Goal: Transaction & Acquisition: Book appointment/travel/reservation

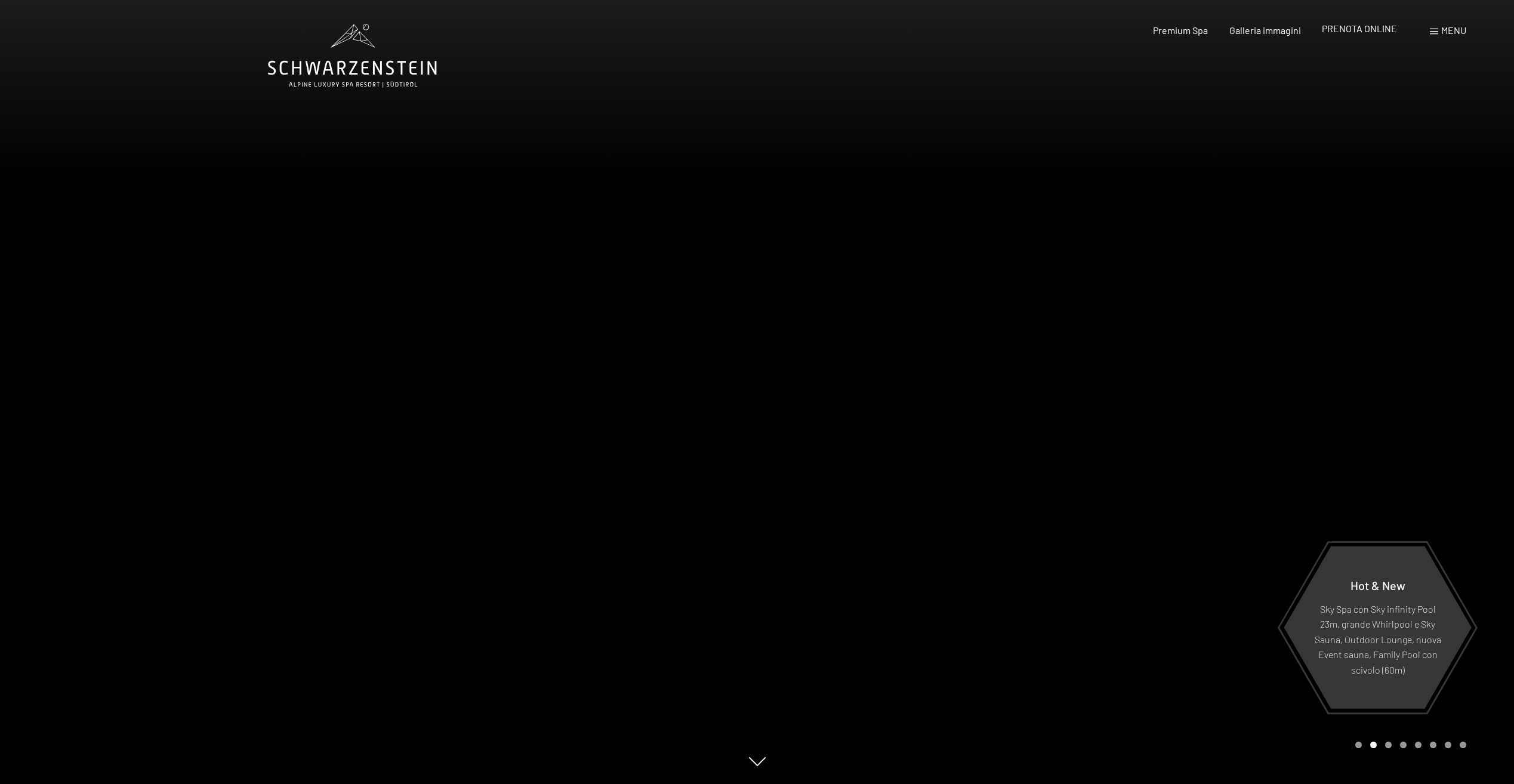
click at [1361, 25] on span "PRENOTA ONLINE" at bounding box center [1359, 29] width 76 height 11
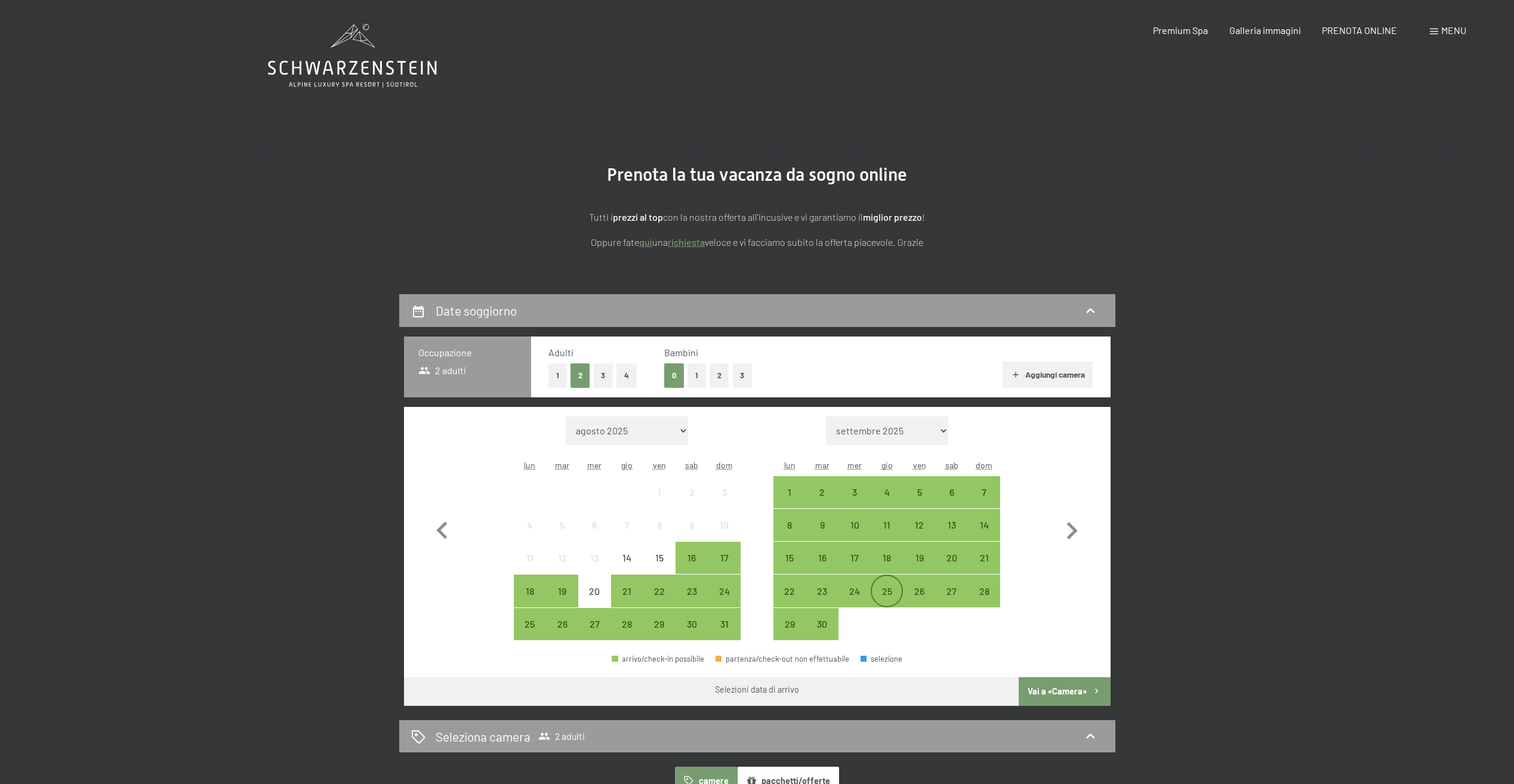
click at [887, 588] on div "25" at bounding box center [887, 601] width 30 height 30
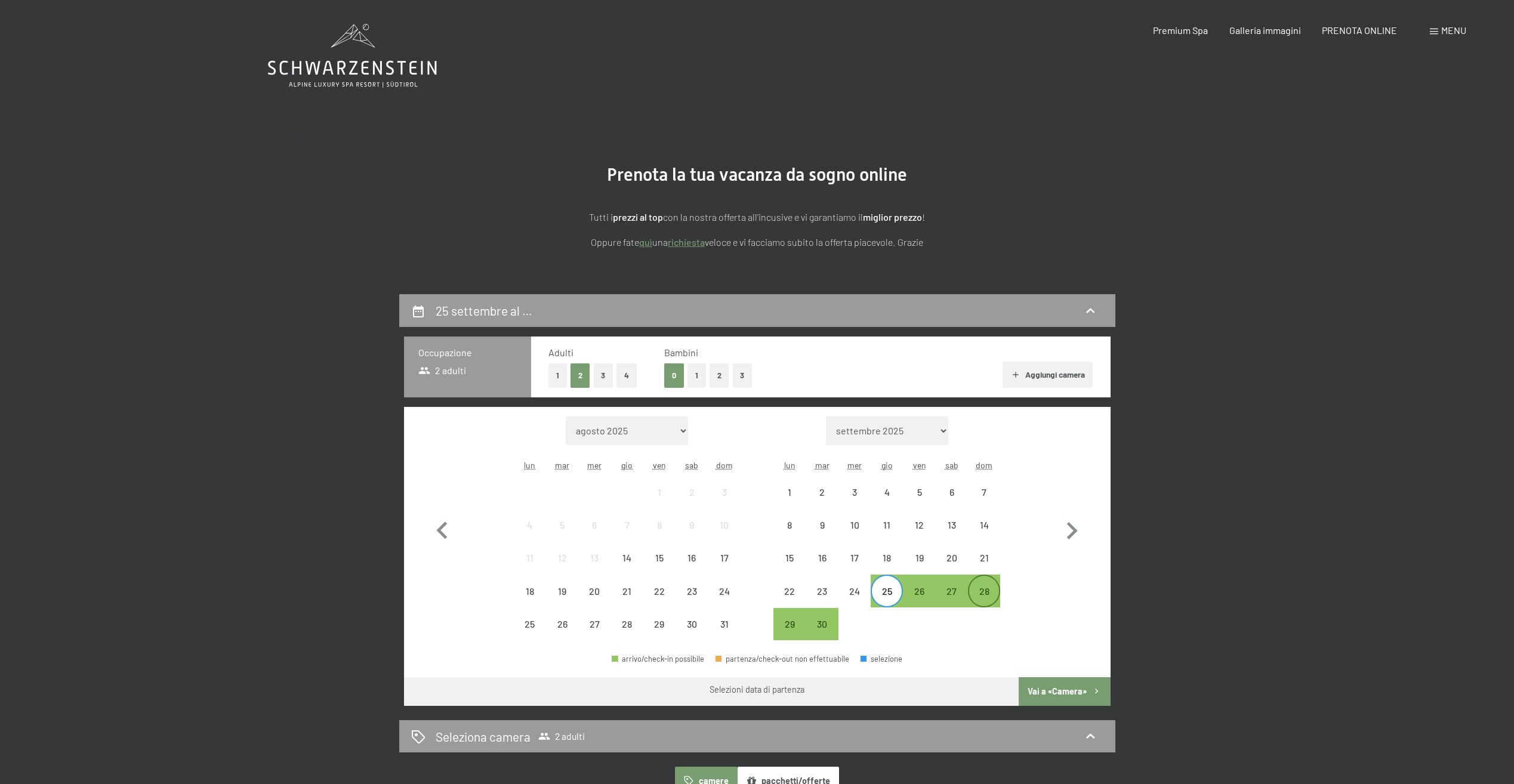
click at [986, 589] on div "28" at bounding box center [984, 601] width 30 height 30
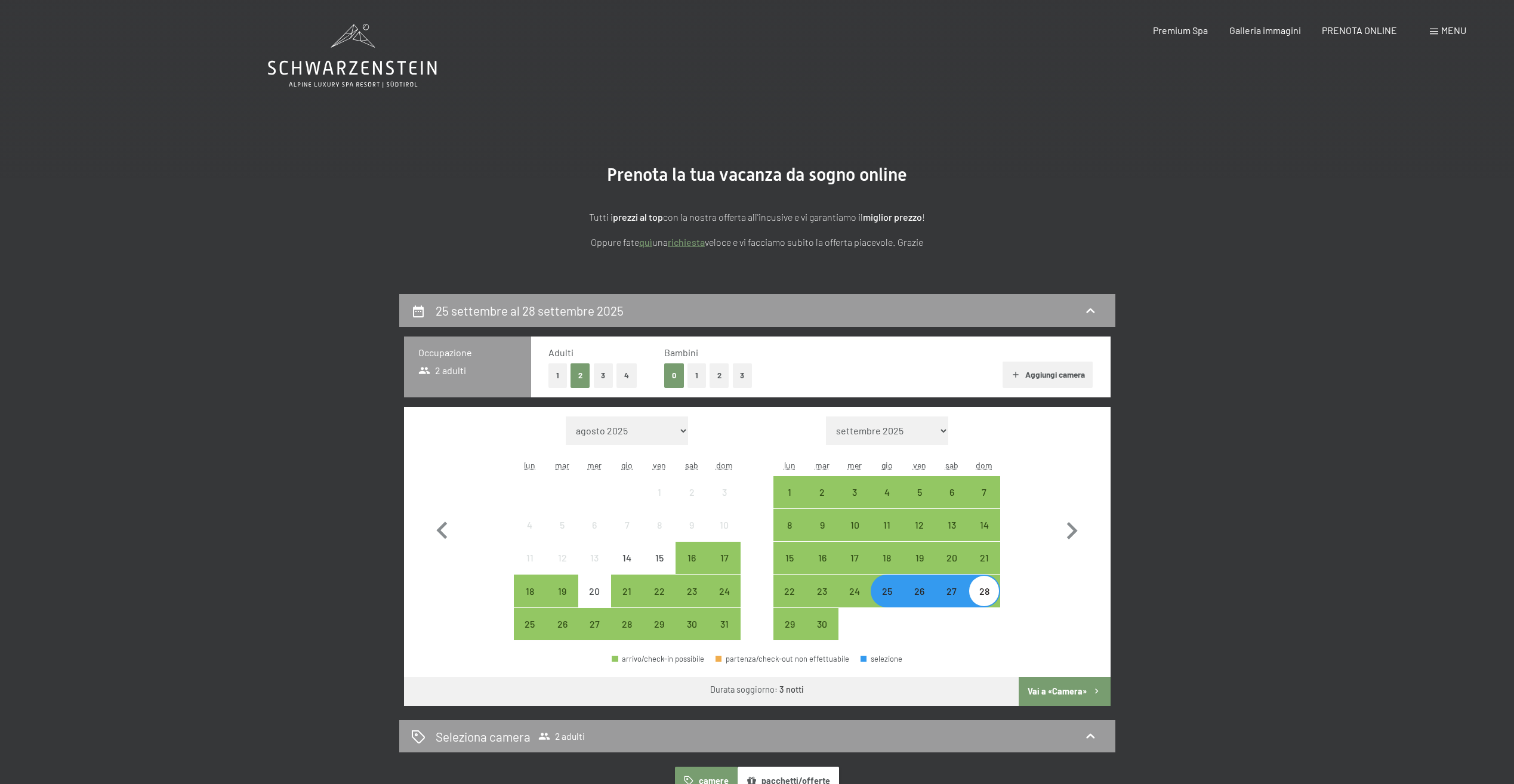
click at [1058, 689] on button "Vai a «Camera»" at bounding box center [1064, 691] width 91 height 29
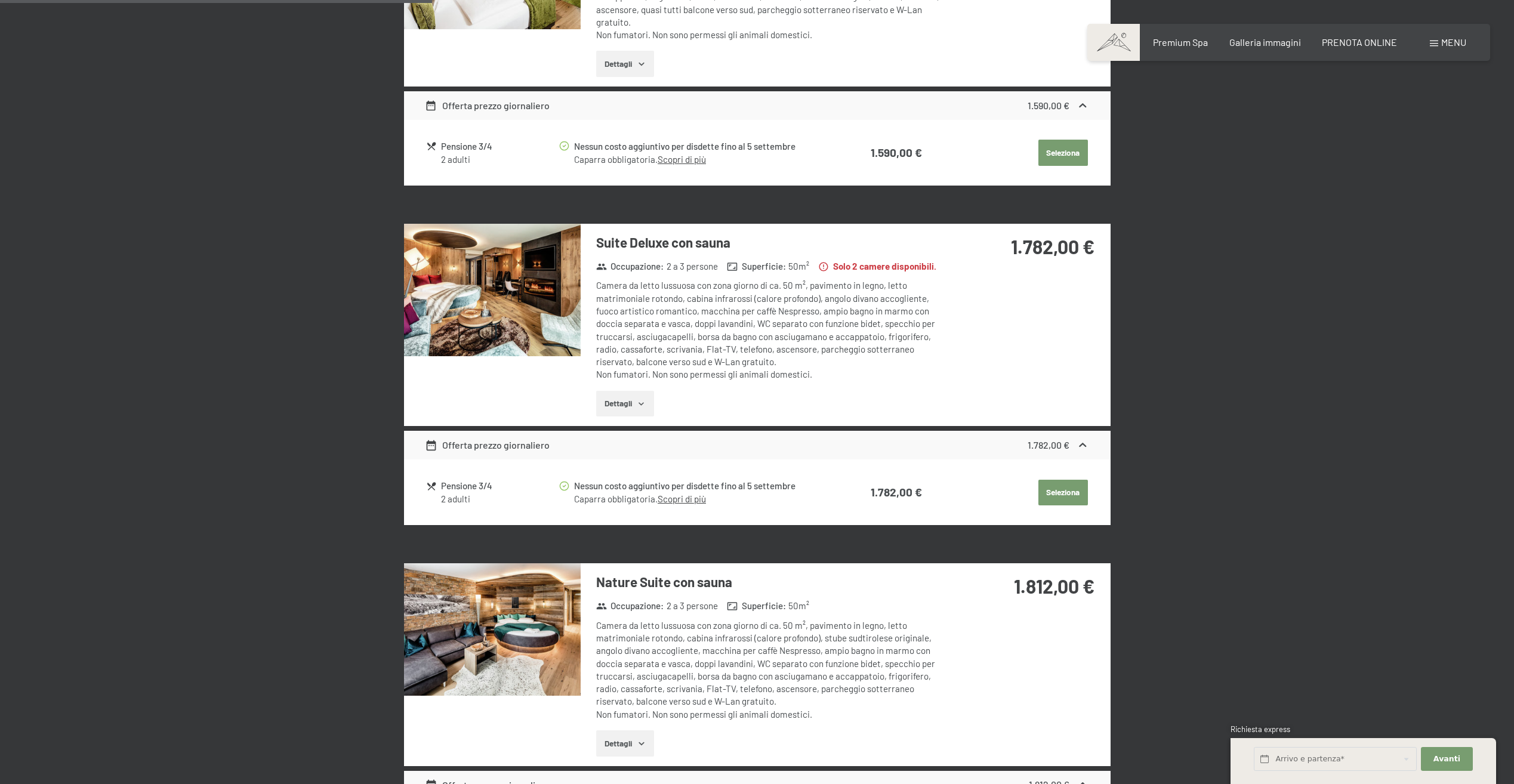
scroll to position [831, 0]
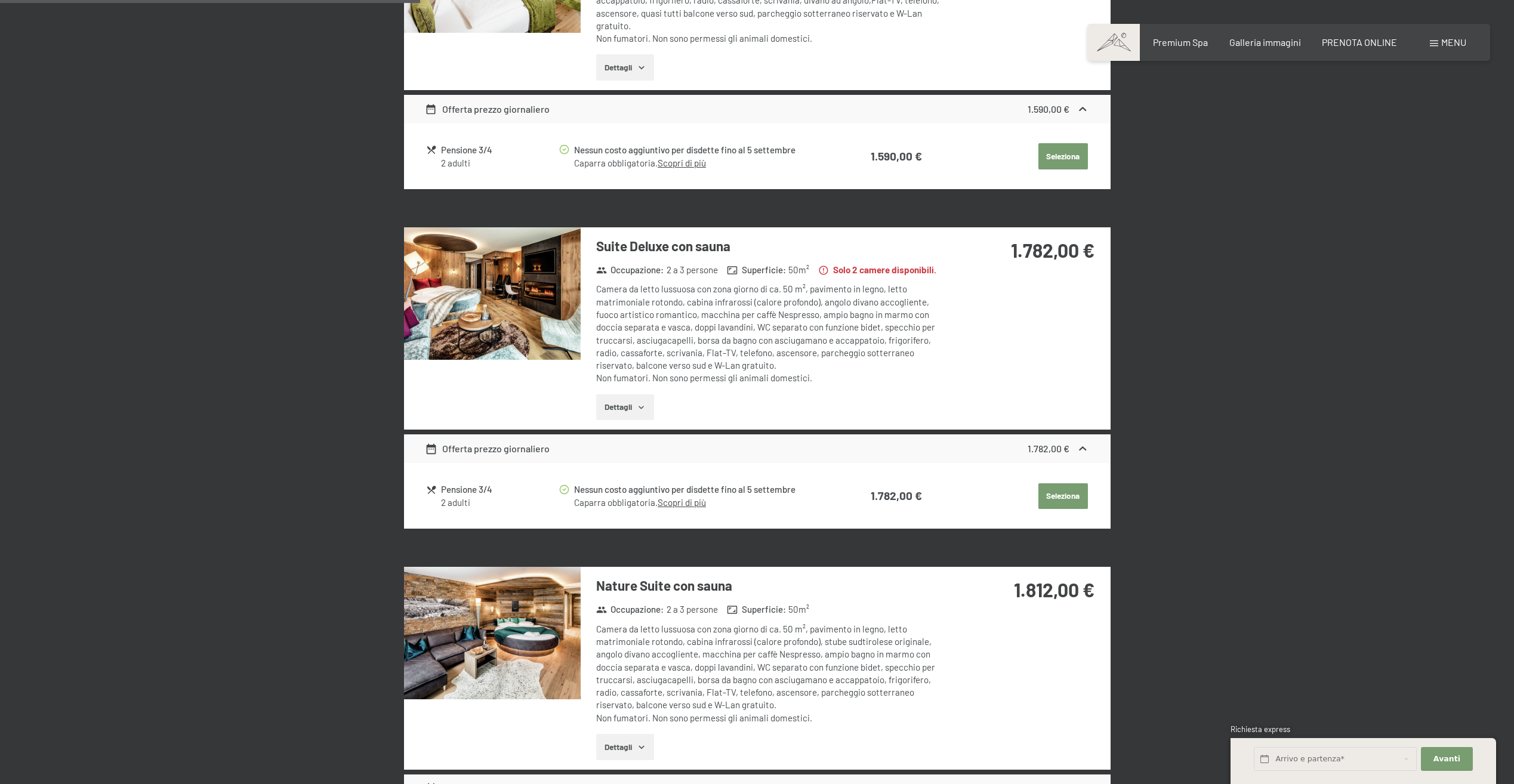
click at [641, 407] on icon "button" at bounding box center [641, 407] width 6 height 3
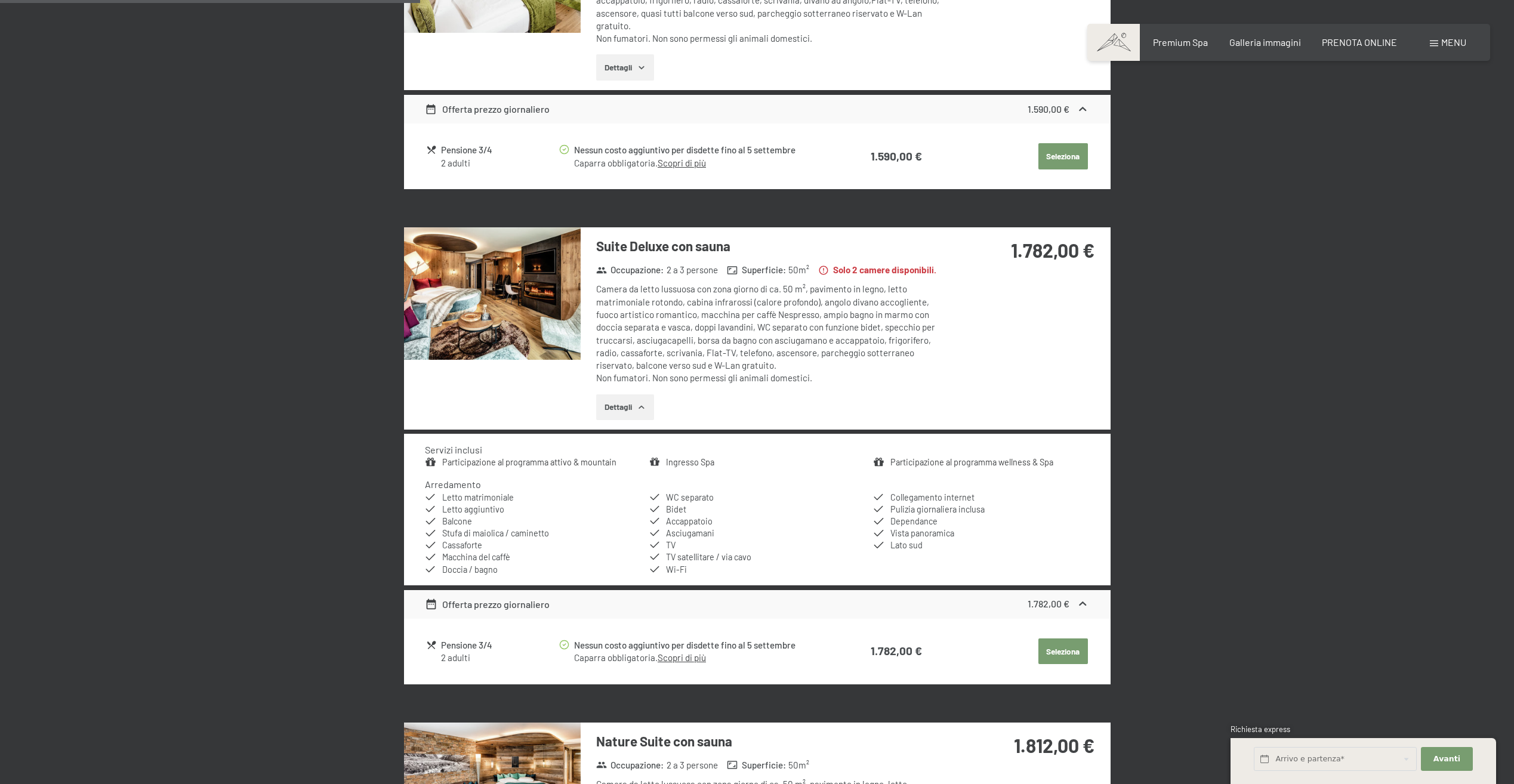
click at [506, 292] on img at bounding box center [492, 293] width 176 height 133
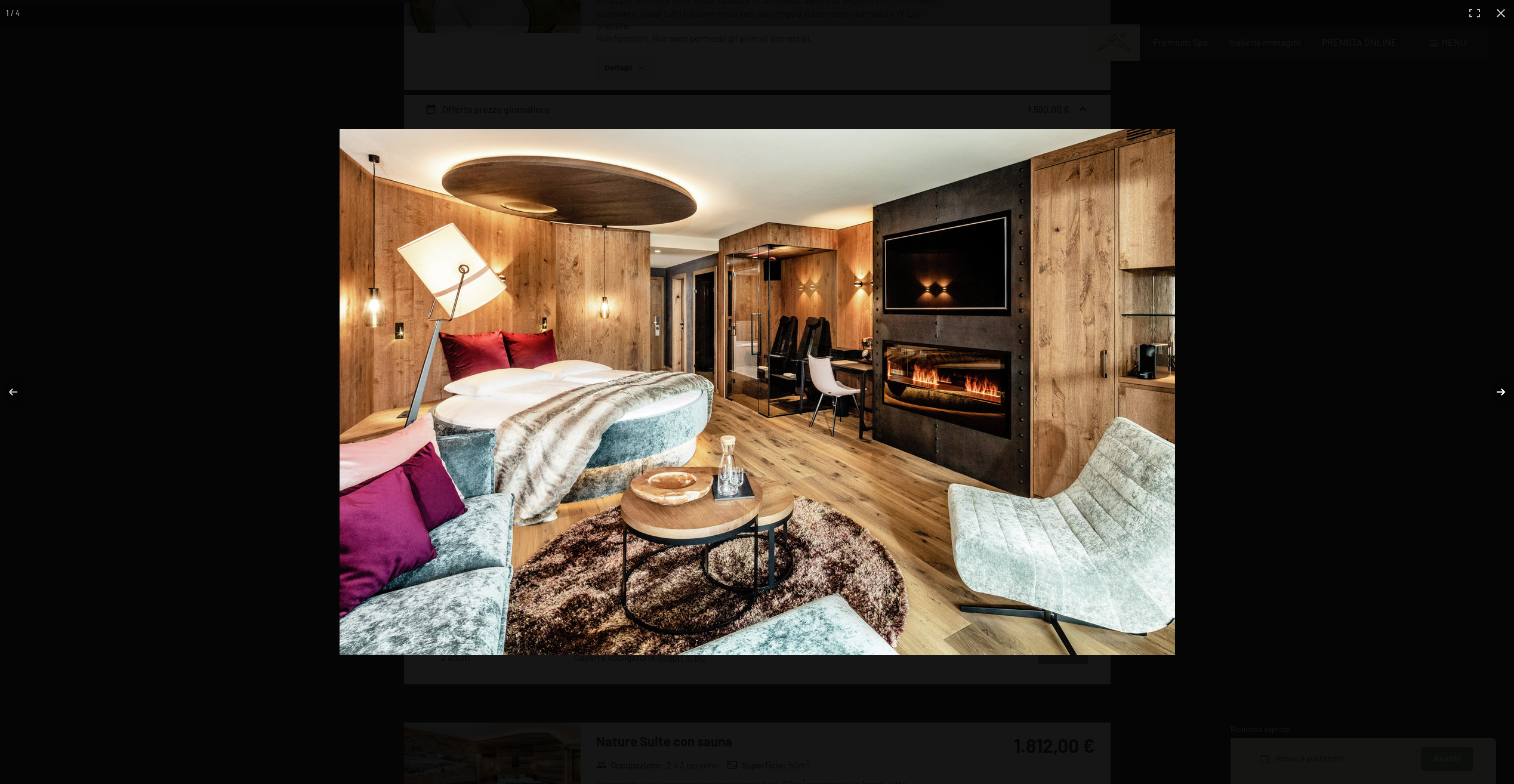
click at [1501, 389] on button "button" at bounding box center [1493, 392] width 42 height 60
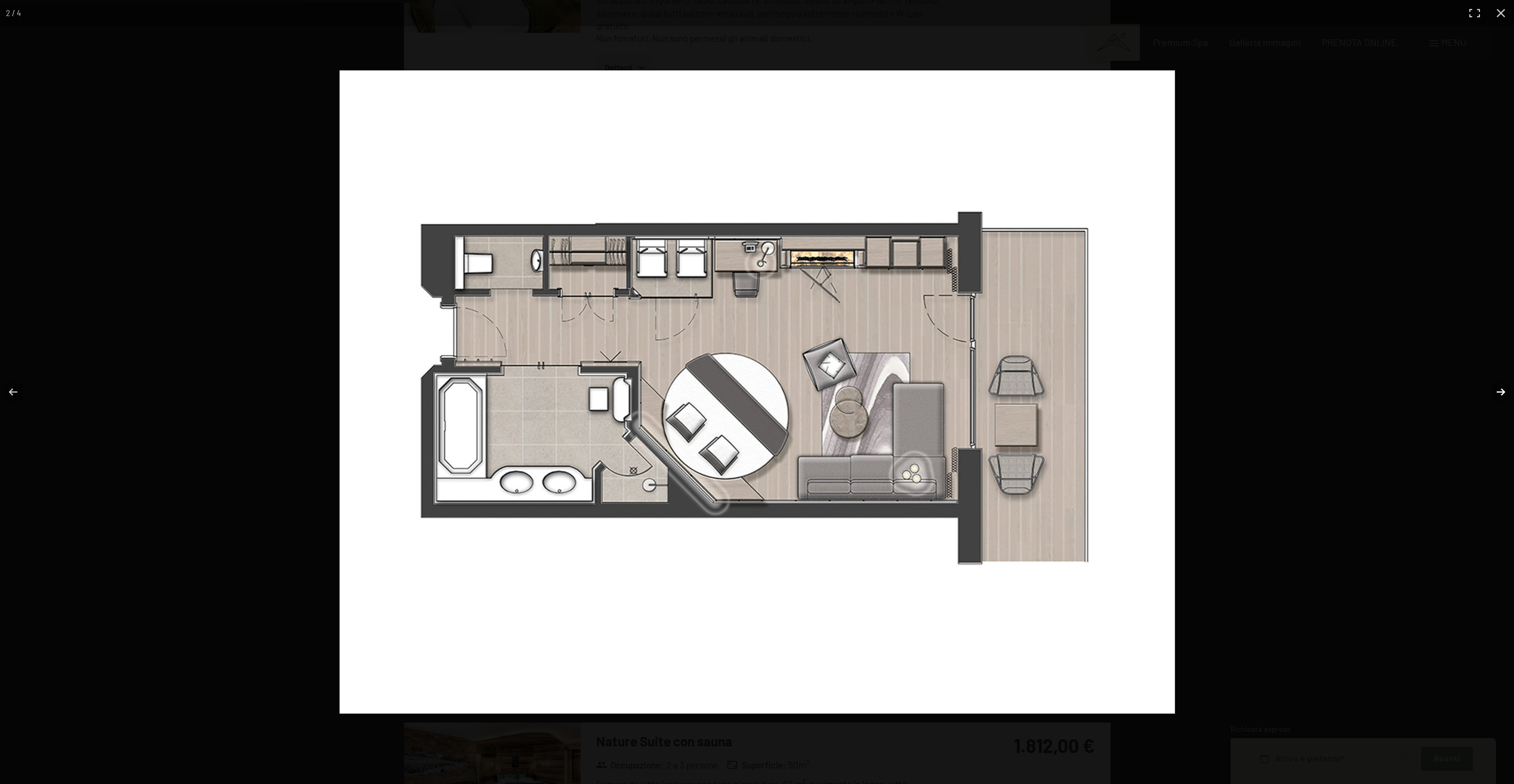
click at [1501, 389] on button "button" at bounding box center [1493, 392] width 42 height 60
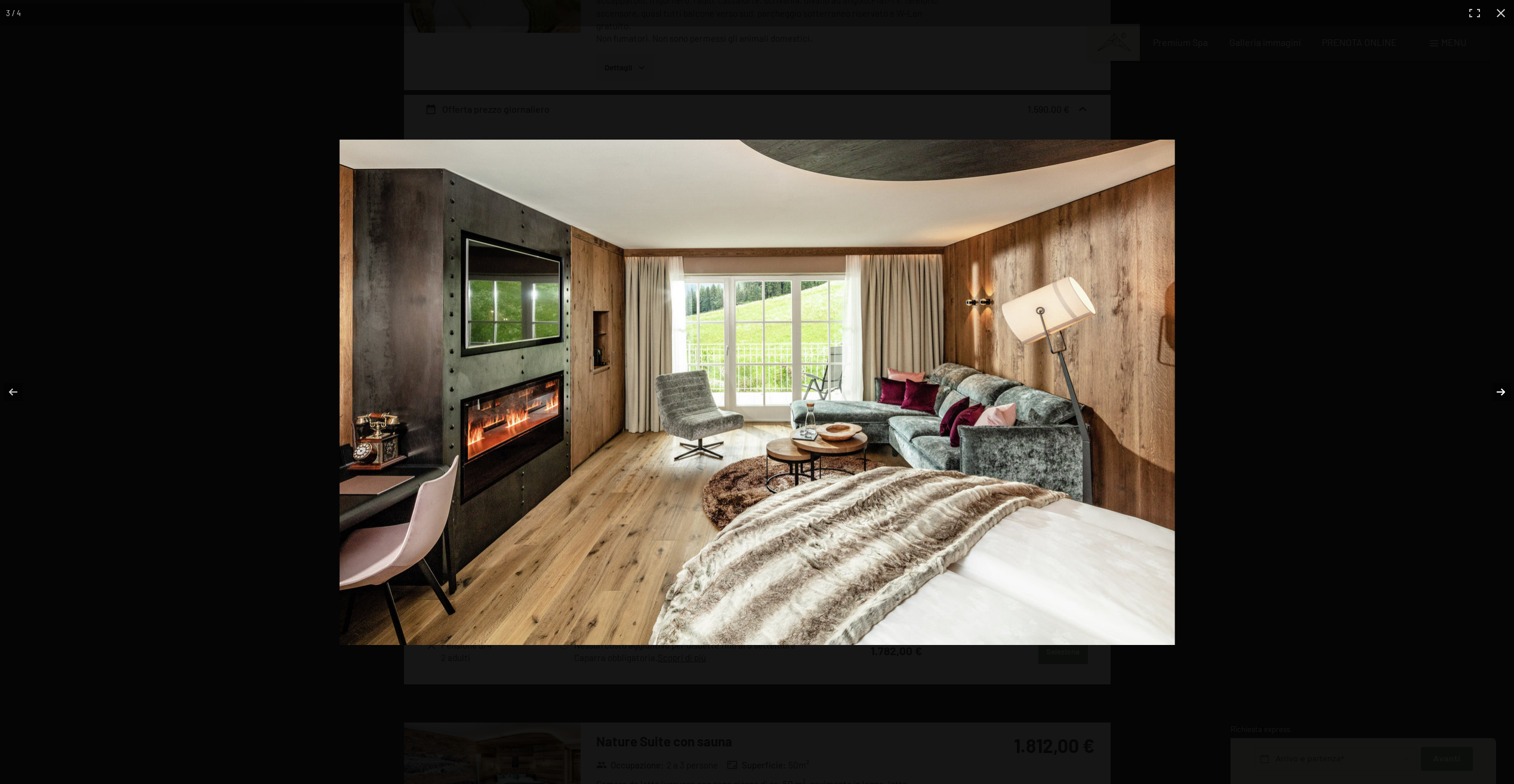
click at [1501, 389] on button "button" at bounding box center [1493, 392] width 42 height 60
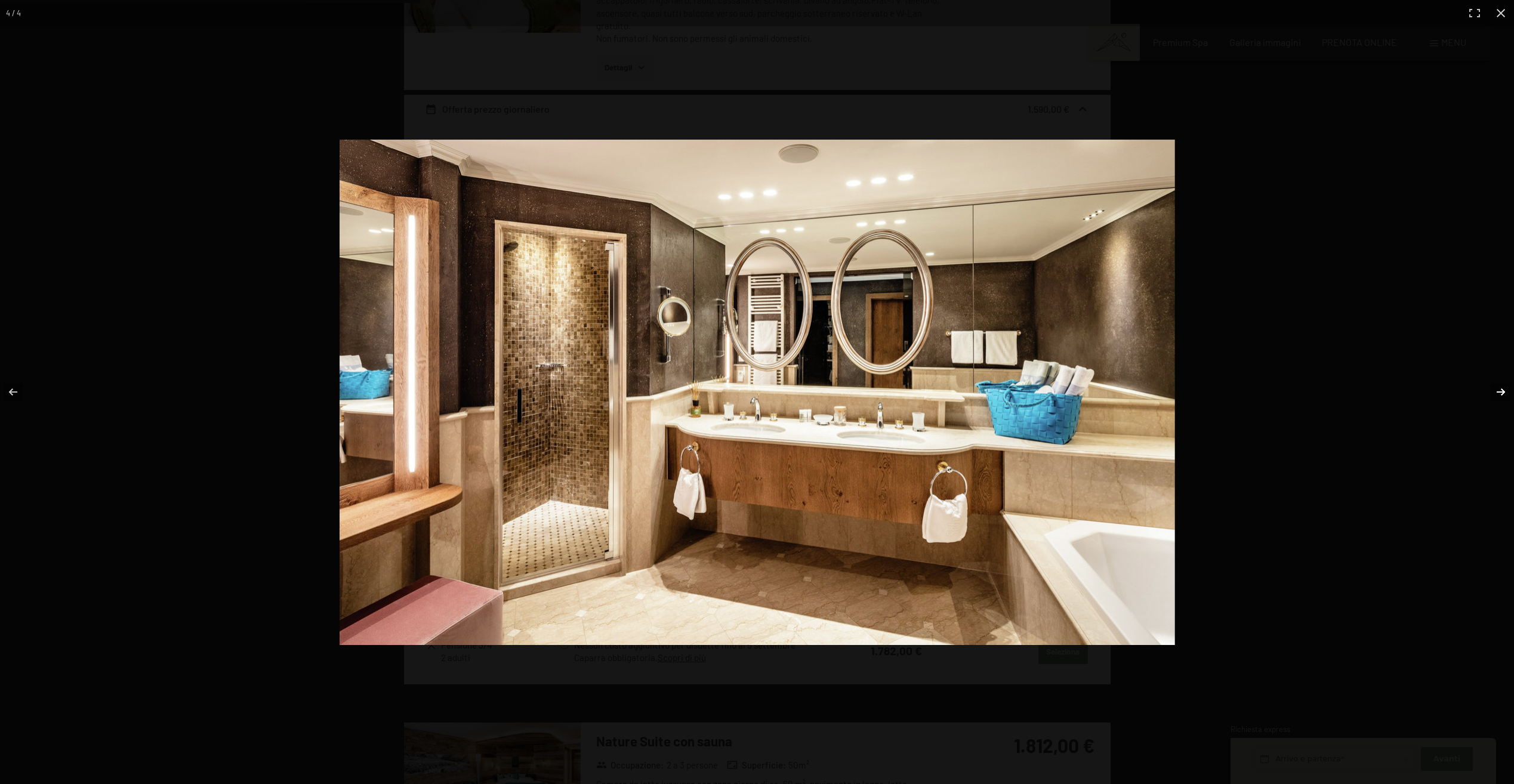
click at [1501, 389] on button "button" at bounding box center [1493, 392] width 42 height 60
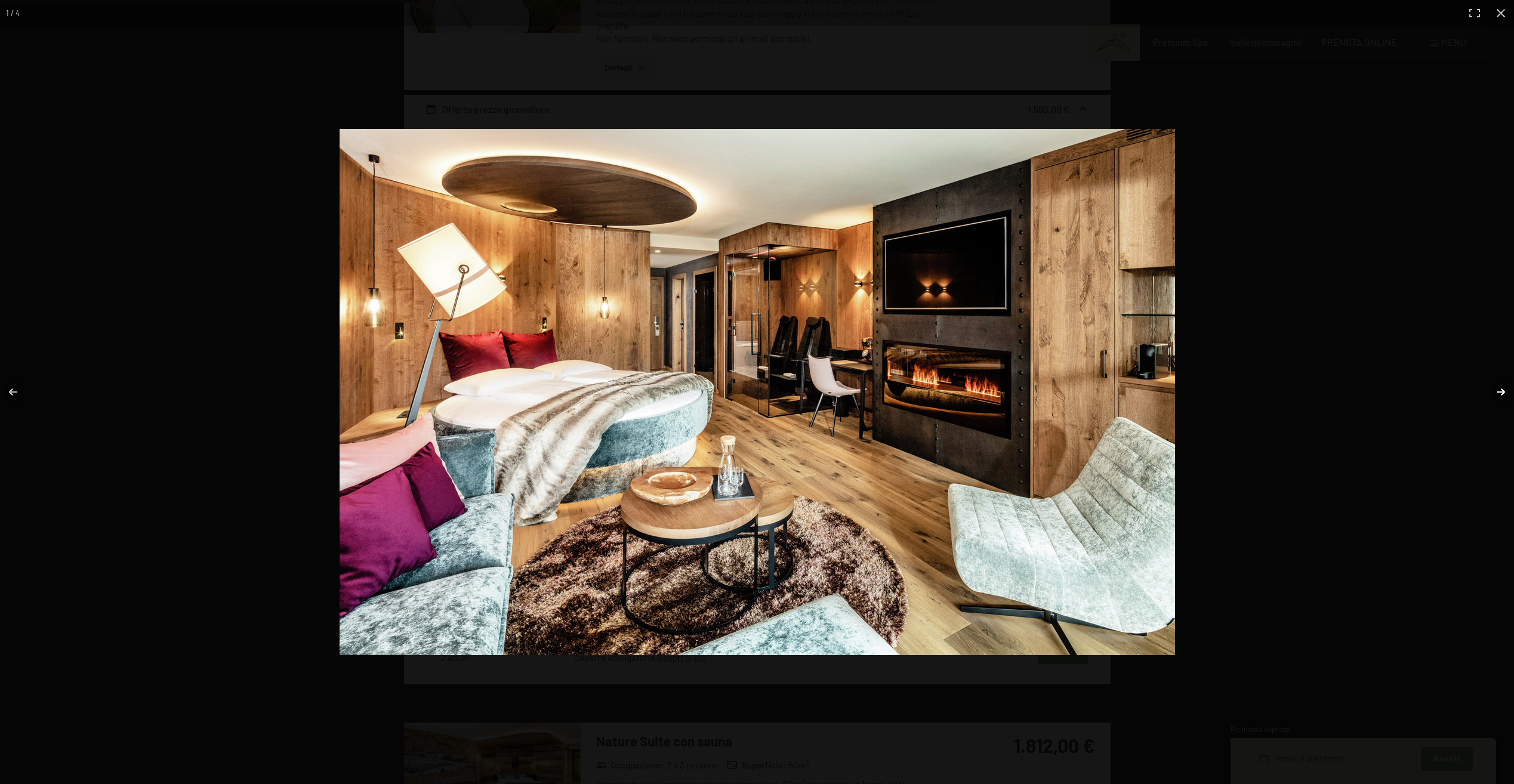
click at [1501, 389] on button "button" at bounding box center [1493, 392] width 42 height 60
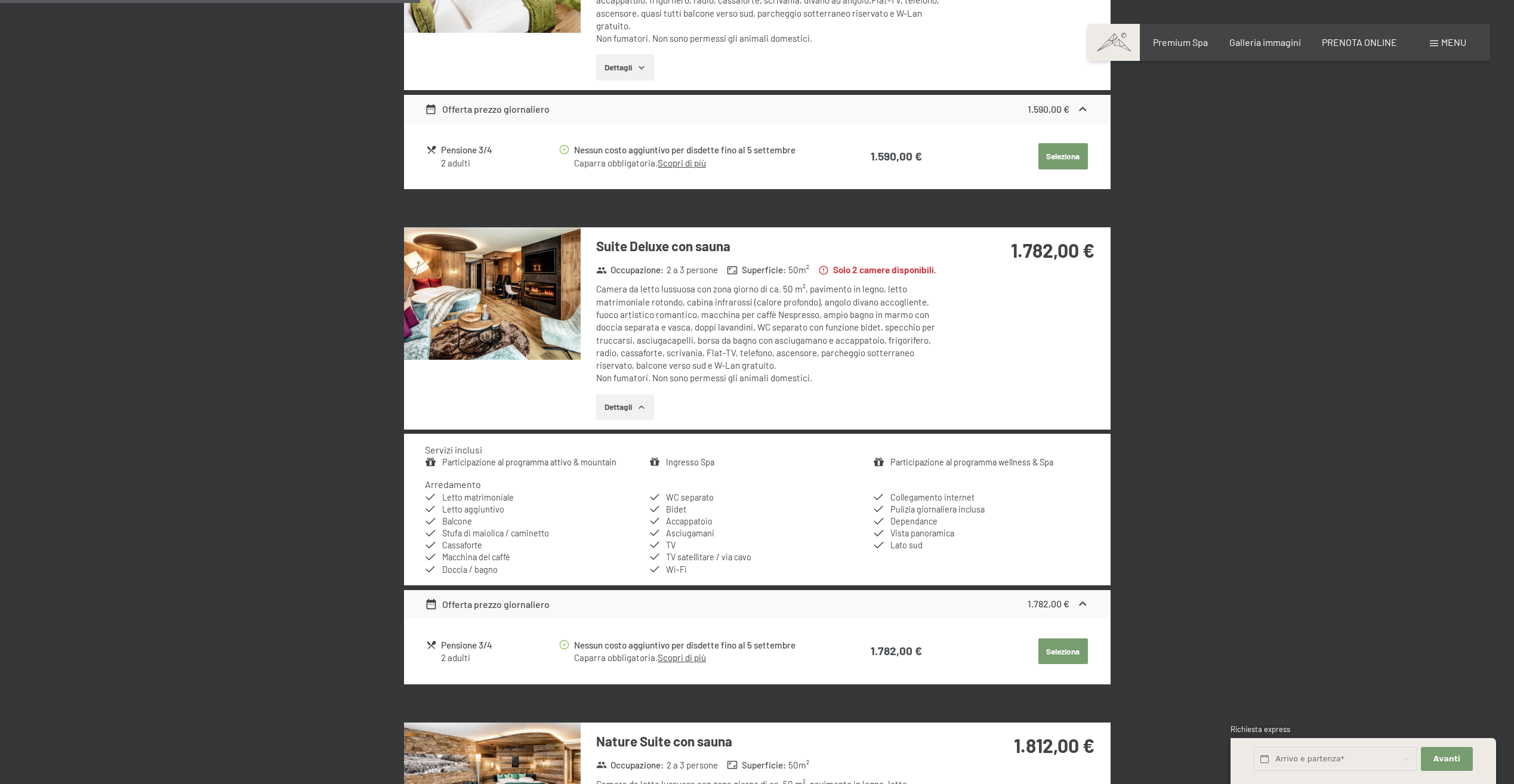
click at [0, 0] on button "button" at bounding box center [0, 0] width 0 height 0
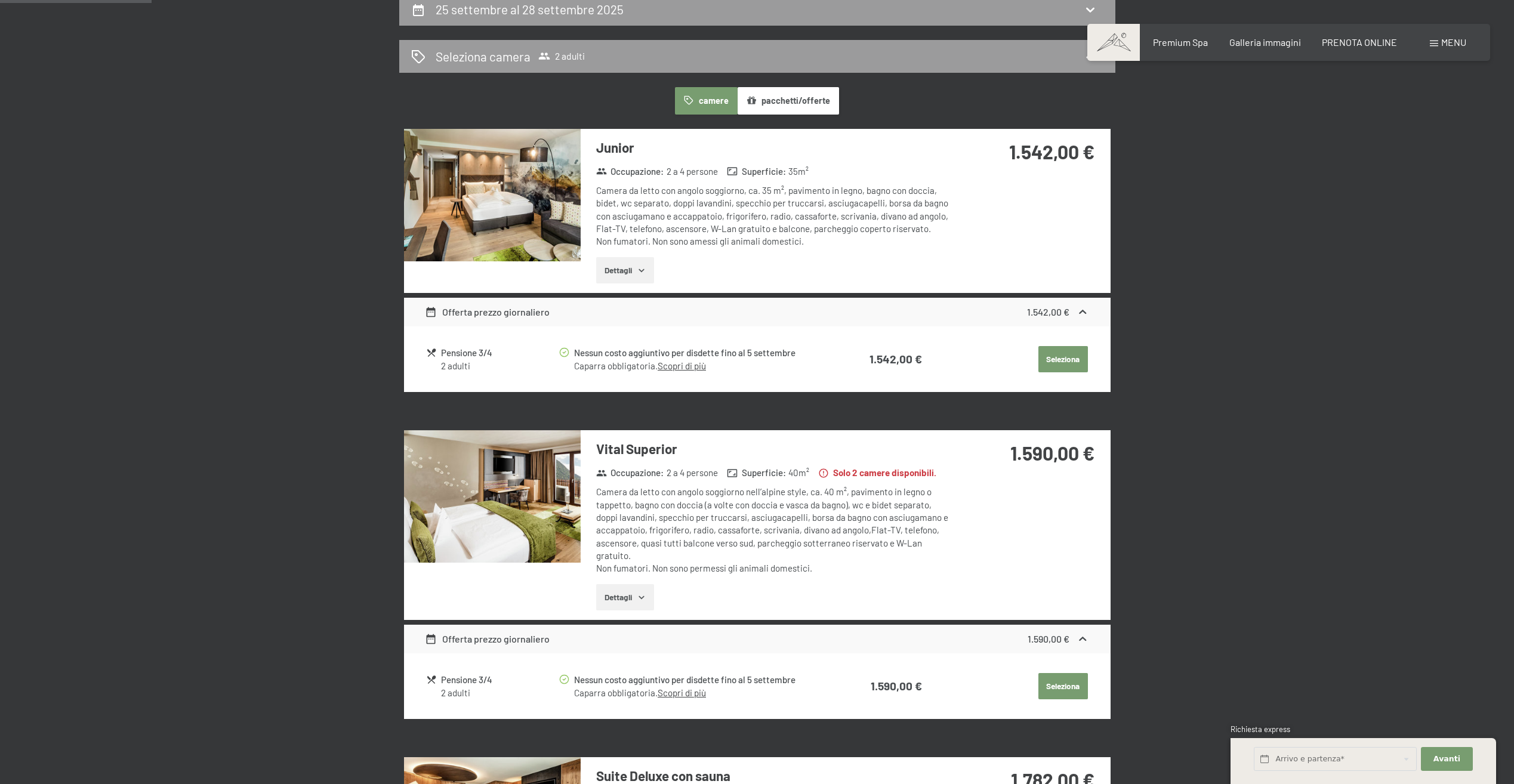
scroll to position [294, 0]
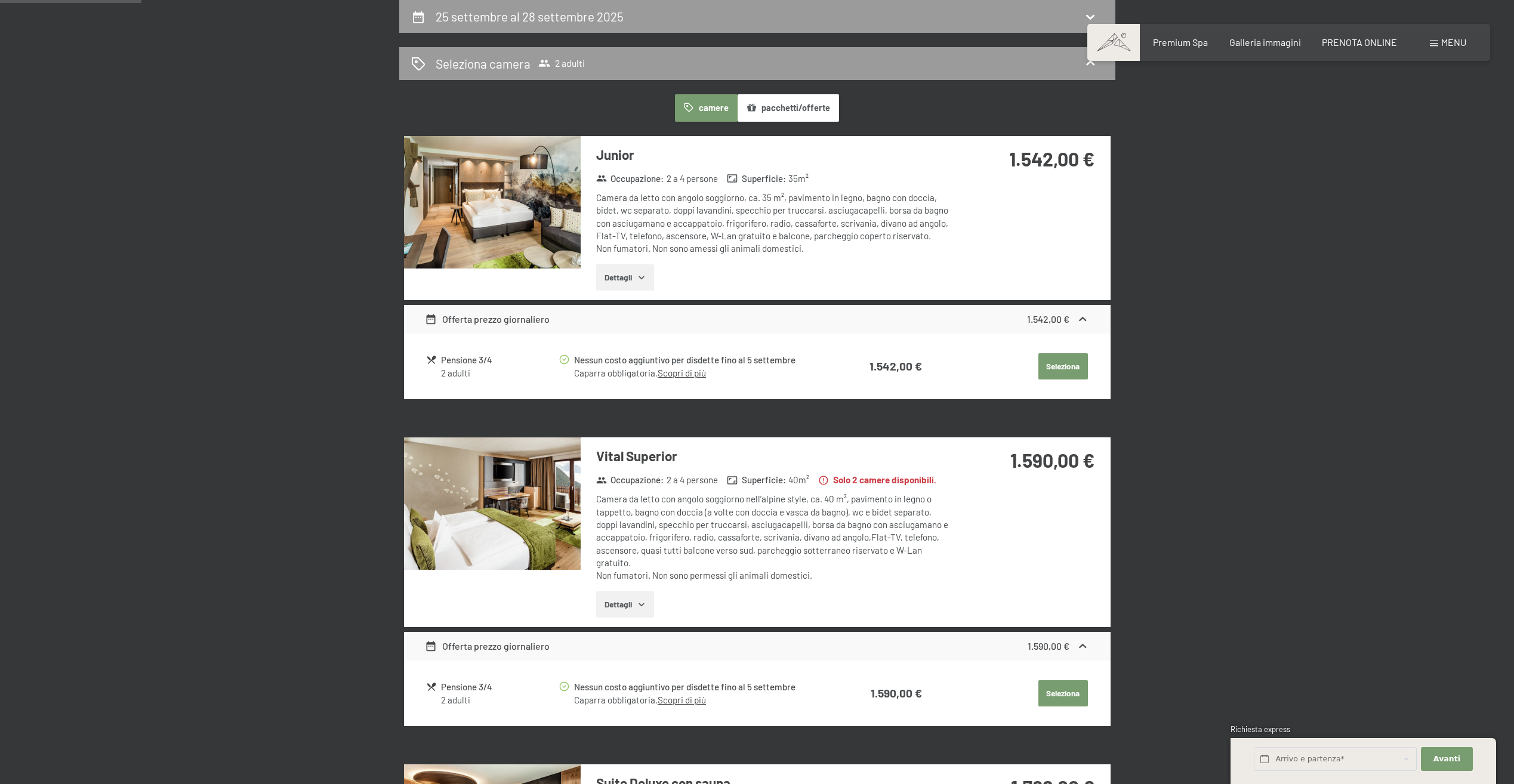
click at [511, 499] on img at bounding box center [492, 503] width 176 height 133
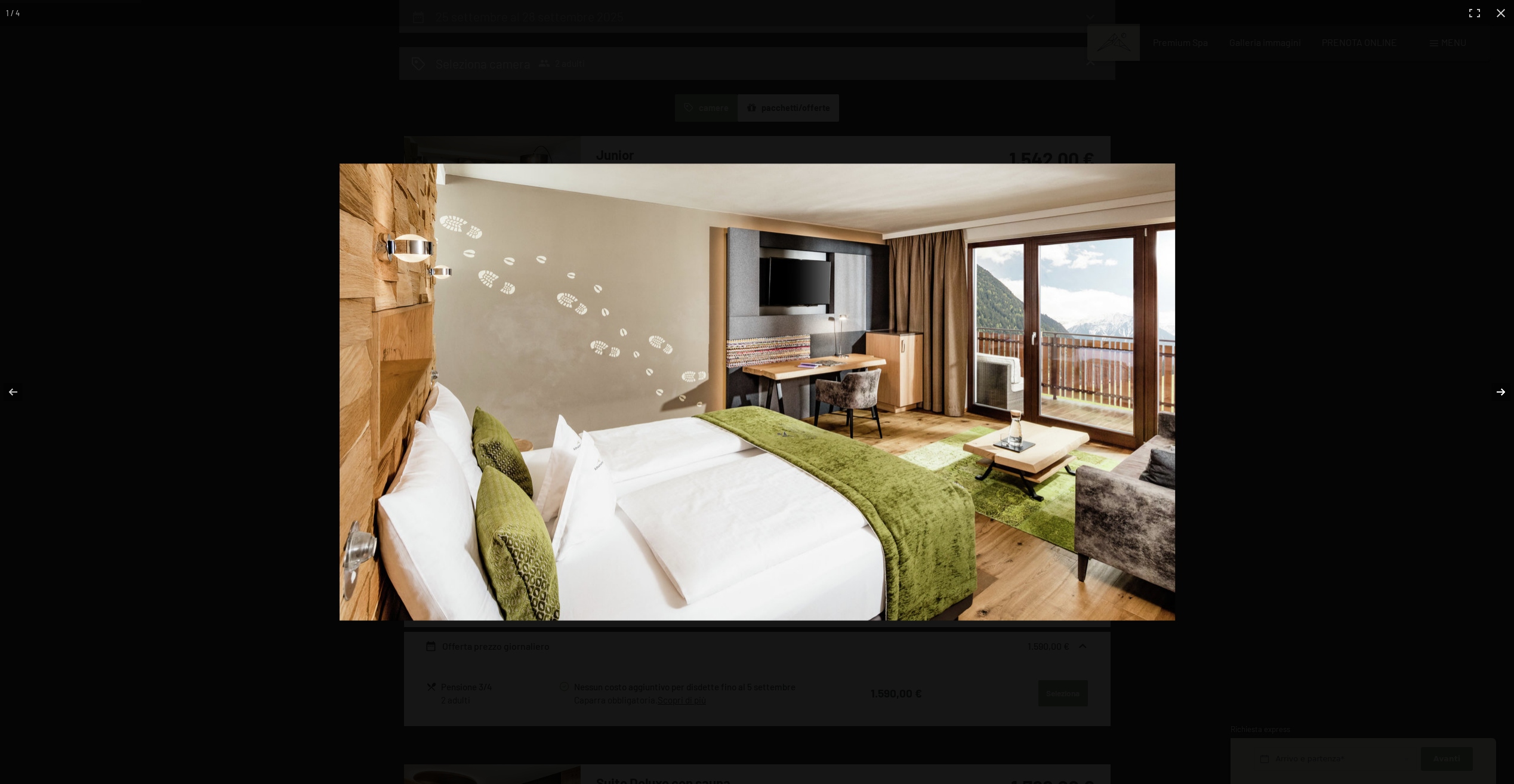
click at [1501, 392] on button "button" at bounding box center [1493, 392] width 42 height 60
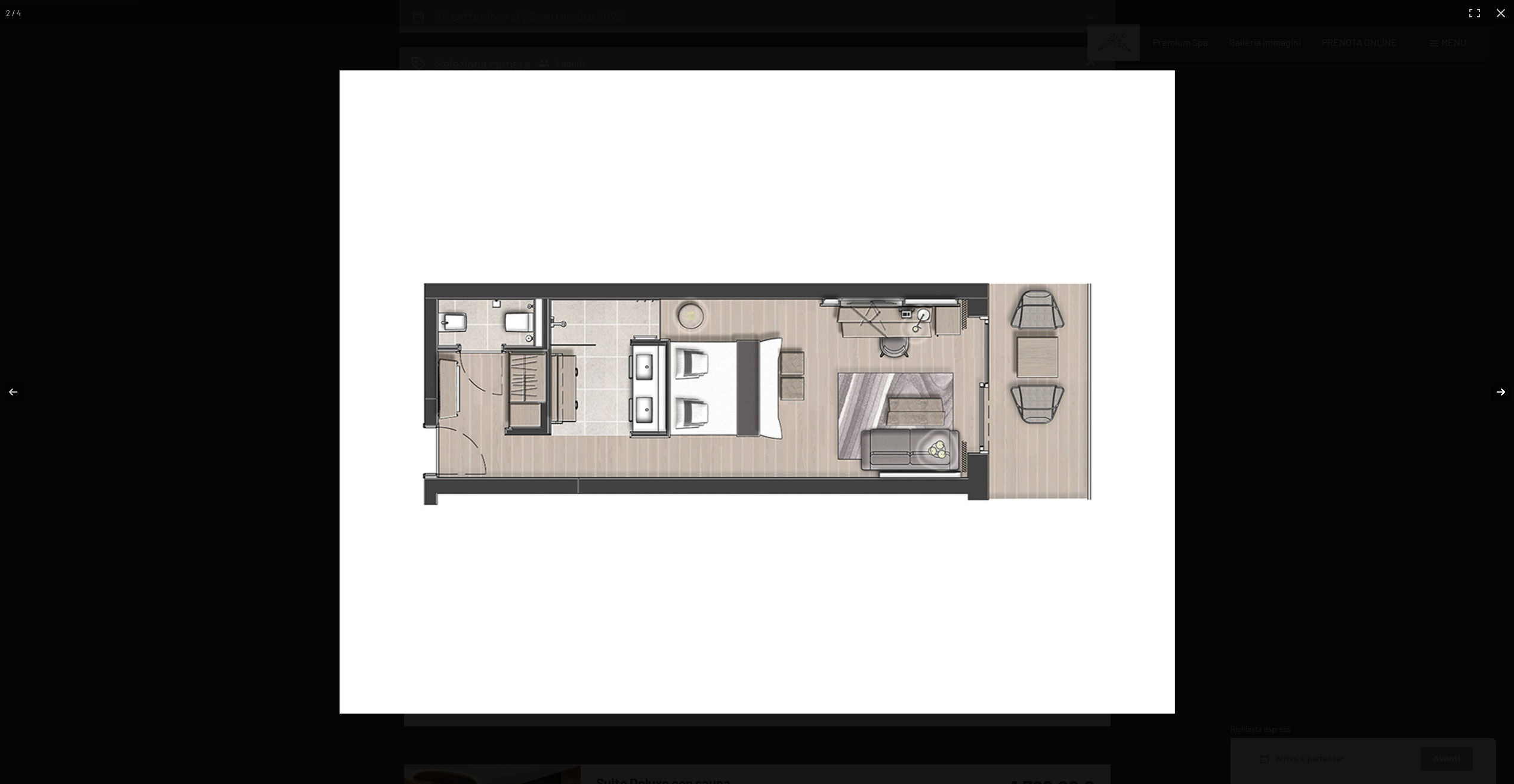
click at [1501, 392] on button "button" at bounding box center [1493, 392] width 42 height 60
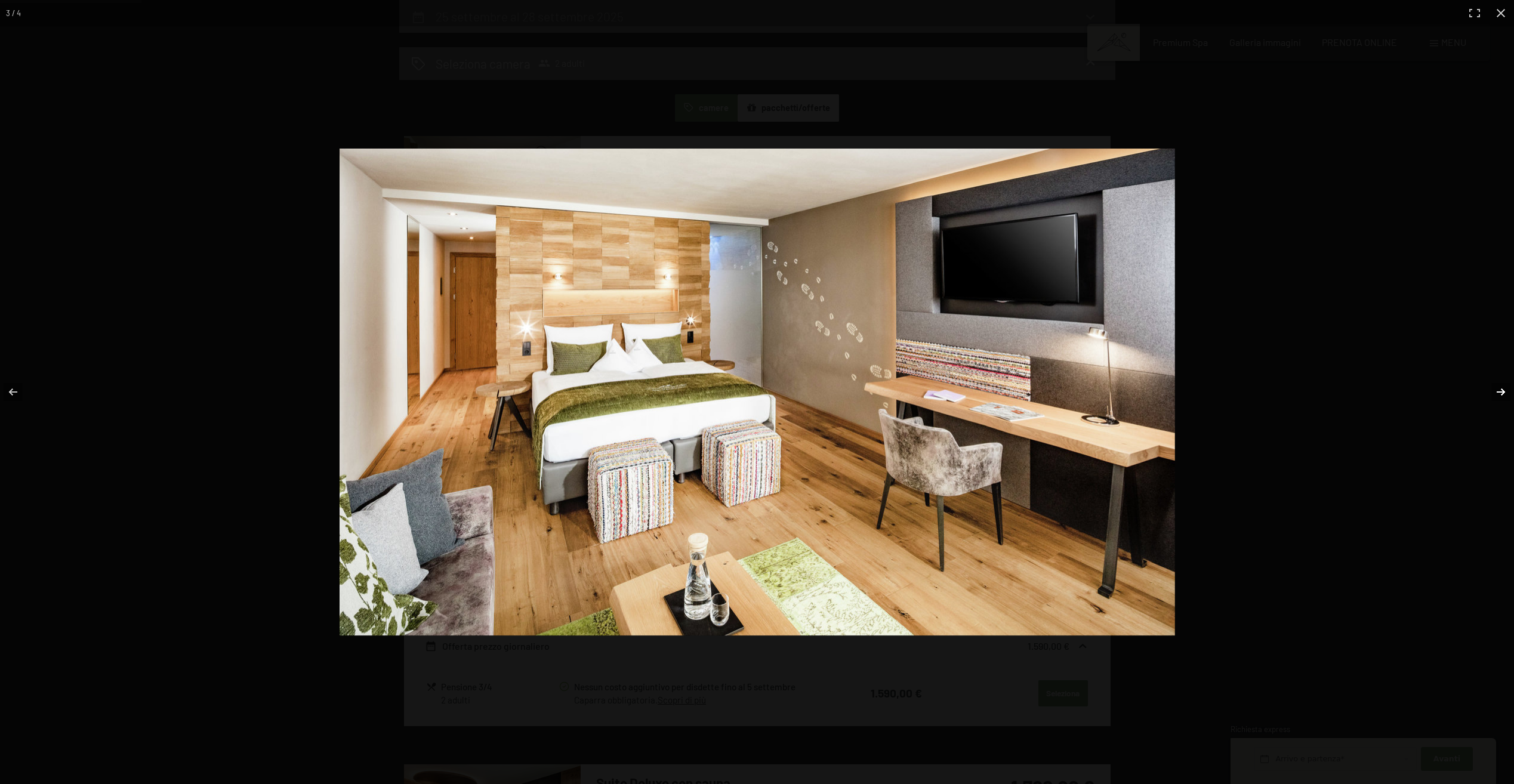
click at [1501, 392] on button "button" at bounding box center [1493, 392] width 42 height 60
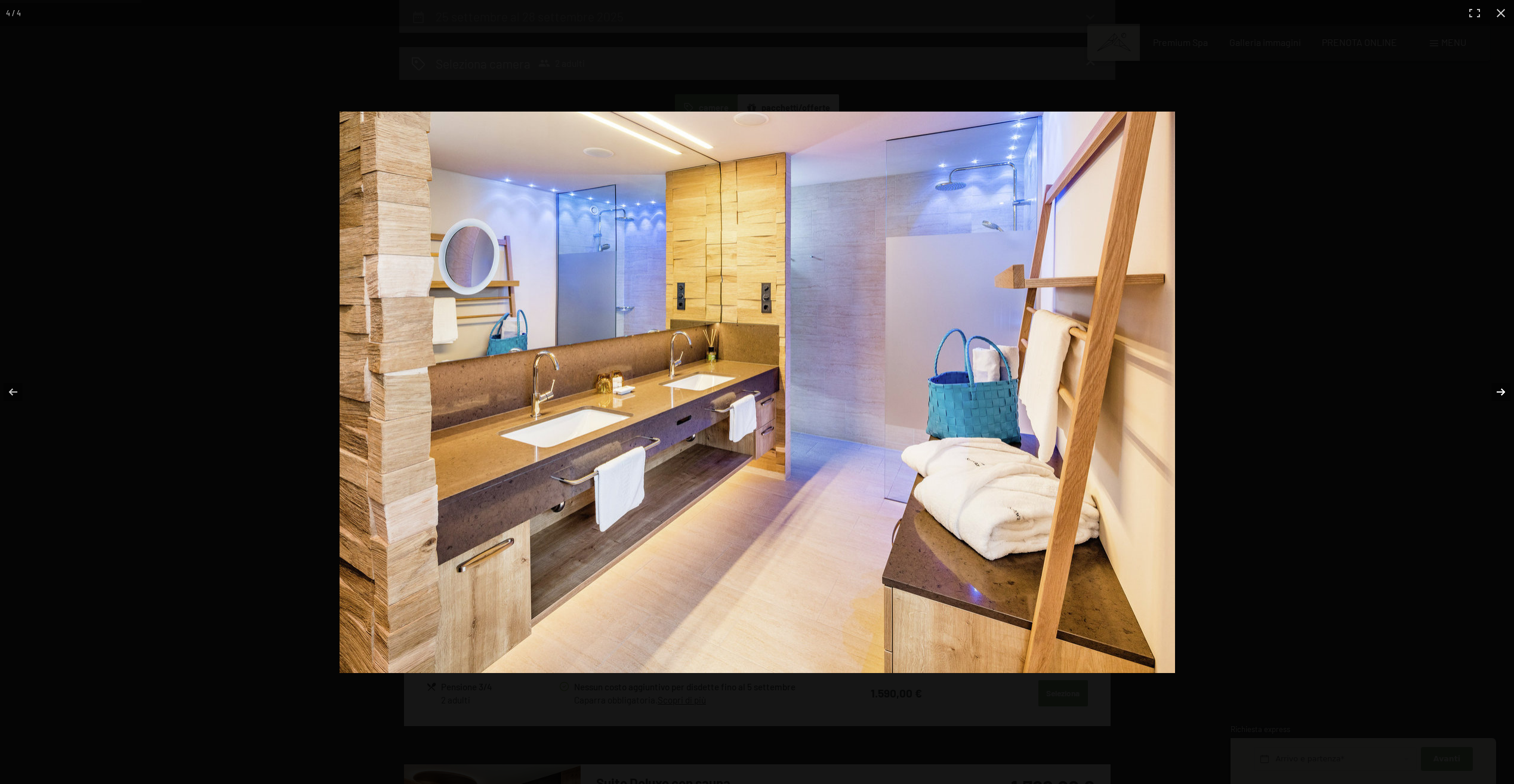
click at [1501, 392] on button "button" at bounding box center [1493, 392] width 42 height 60
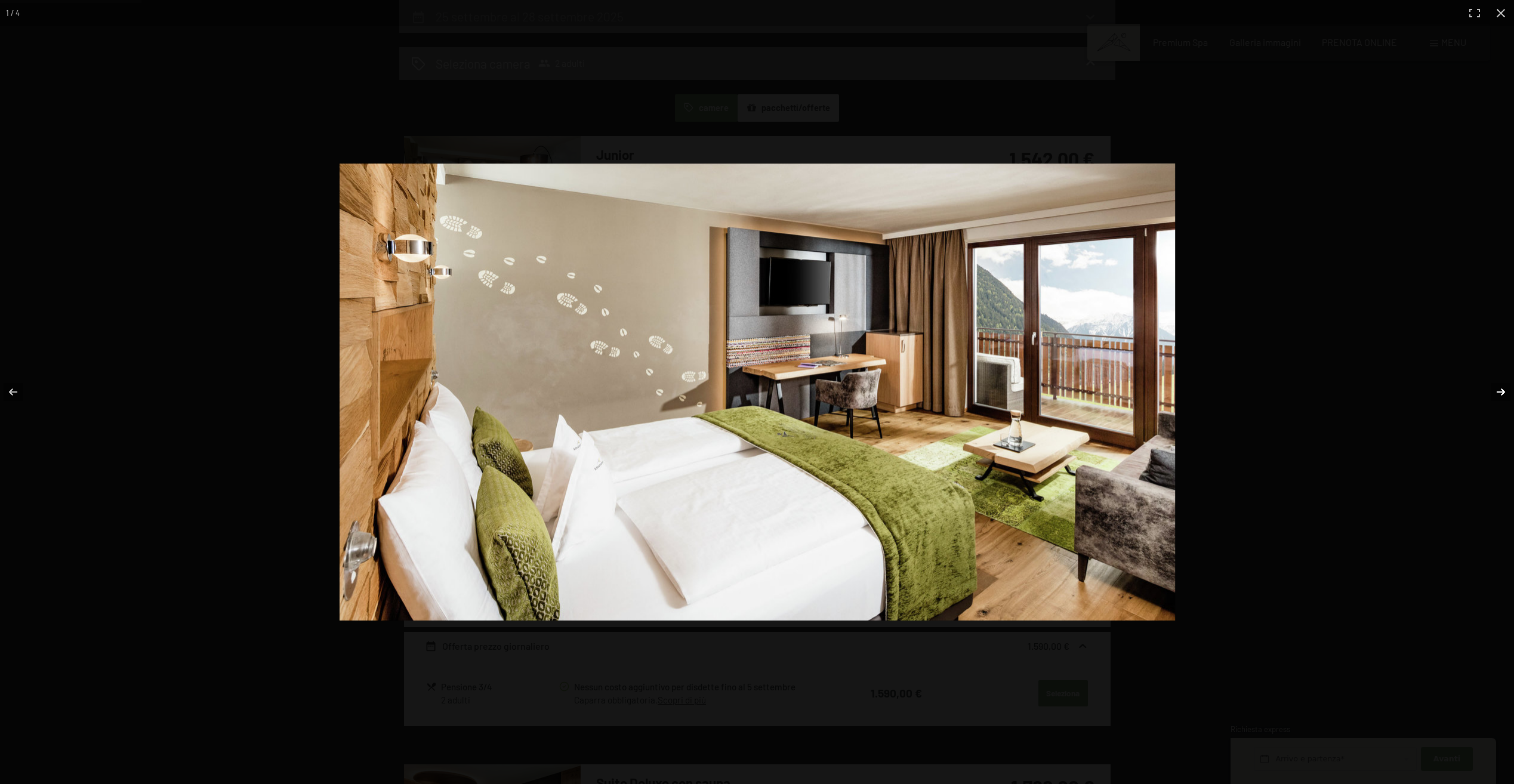
click at [1501, 392] on button "button" at bounding box center [1493, 392] width 42 height 60
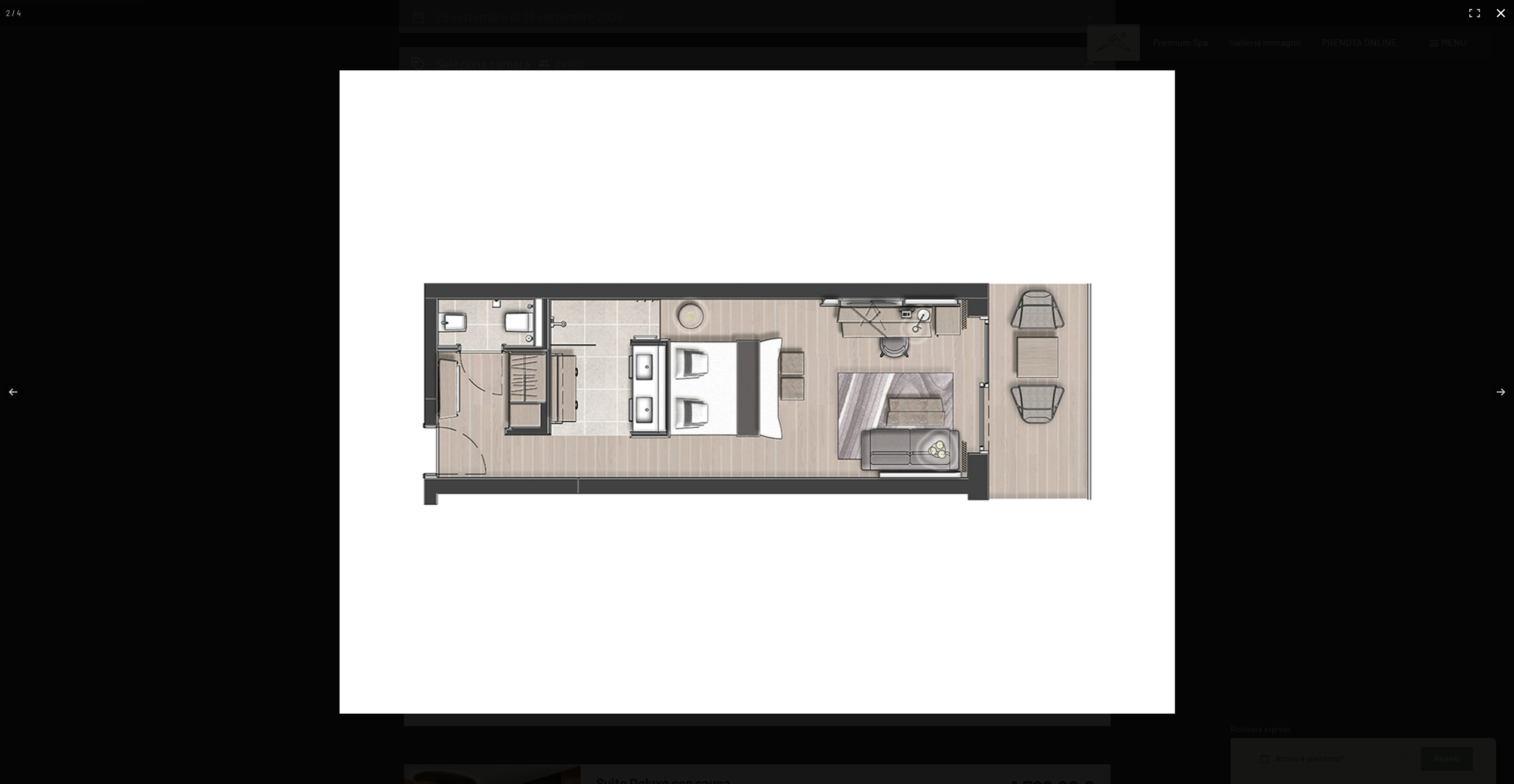
click at [1498, 16] on button "button" at bounding box center [1500, 13] width 26 height 26
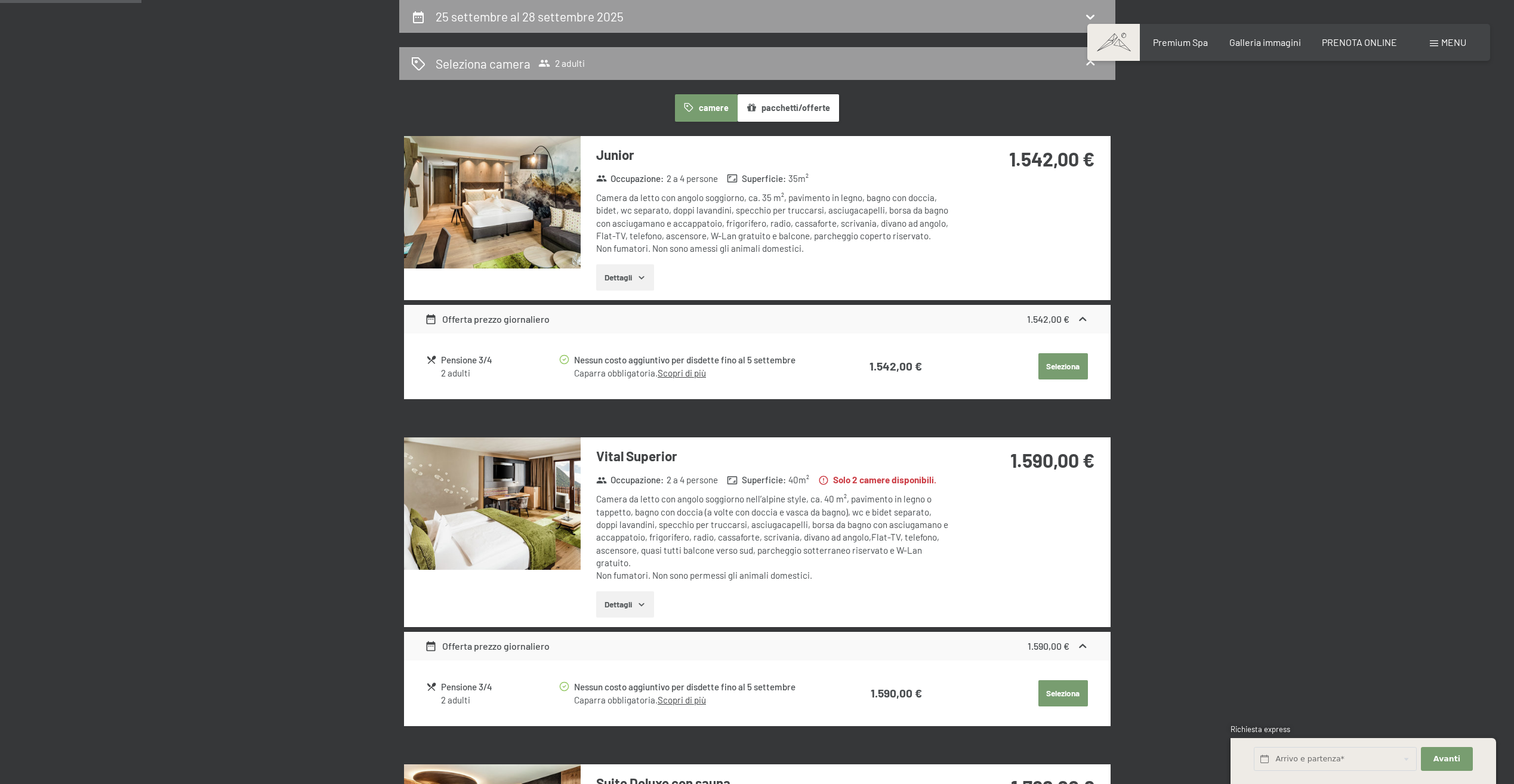
drag, startPoint x: 722, startPoint y: 686, endPoint x: 796, endPoint y: 693, distance: 74.3
click at [796, 367] on div "Nessun costo aggiuntivo per disdette fino al 5 settembre" at bounding box center [698, 359] width 248 height 14
click at [831, 381] on td "1.590,00 €" at bounding box center [873, 366] width 99 height 30
click at [685, 378] on link "Scopri di più" at bounding box center [681, 373] width 48 height 11
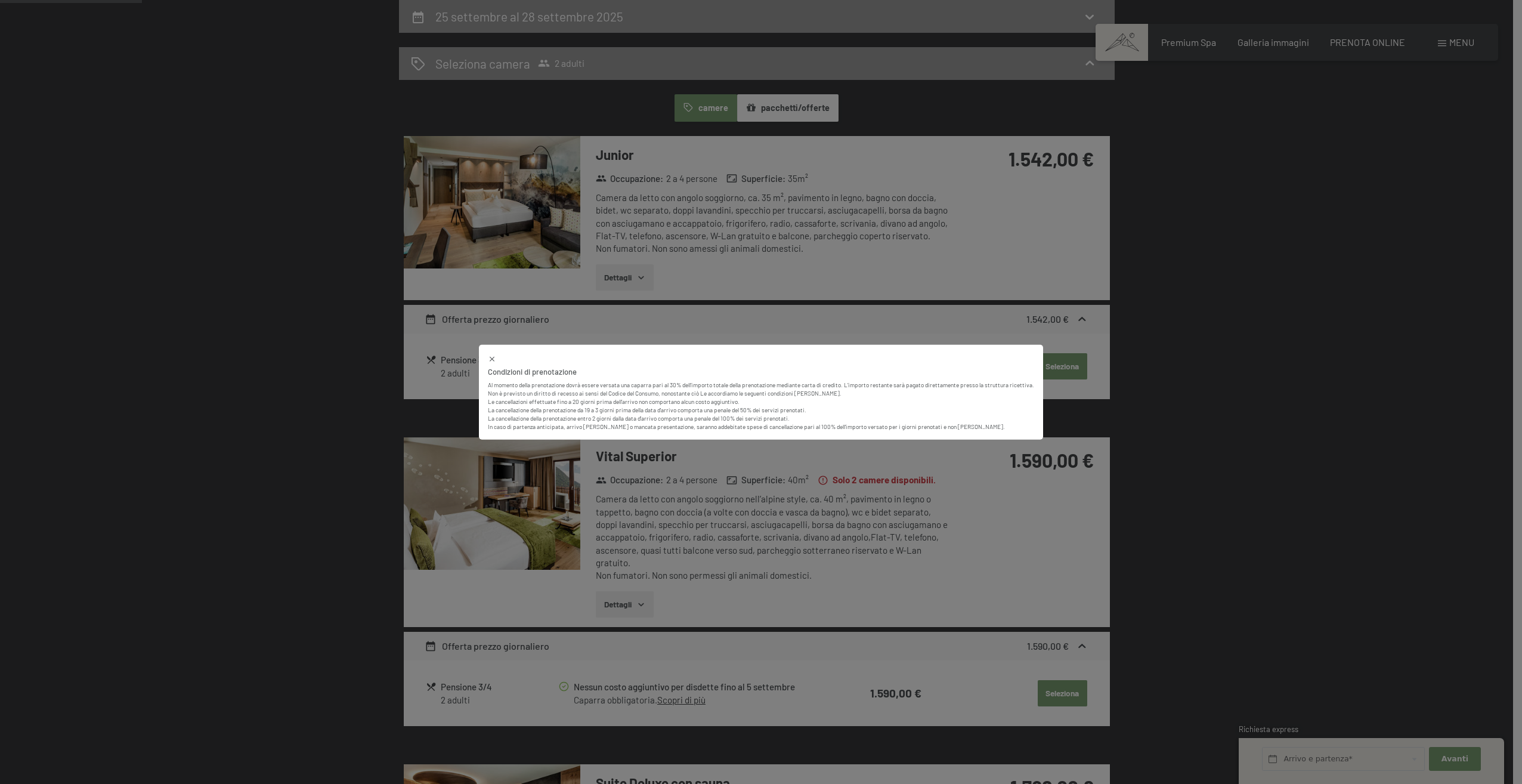
click at [1300, 427] on div "Condizioni di prenotazione Al momento della prenotazione dovrà essere versata u…" at bounding box center [761, 392] width 1522 height 784
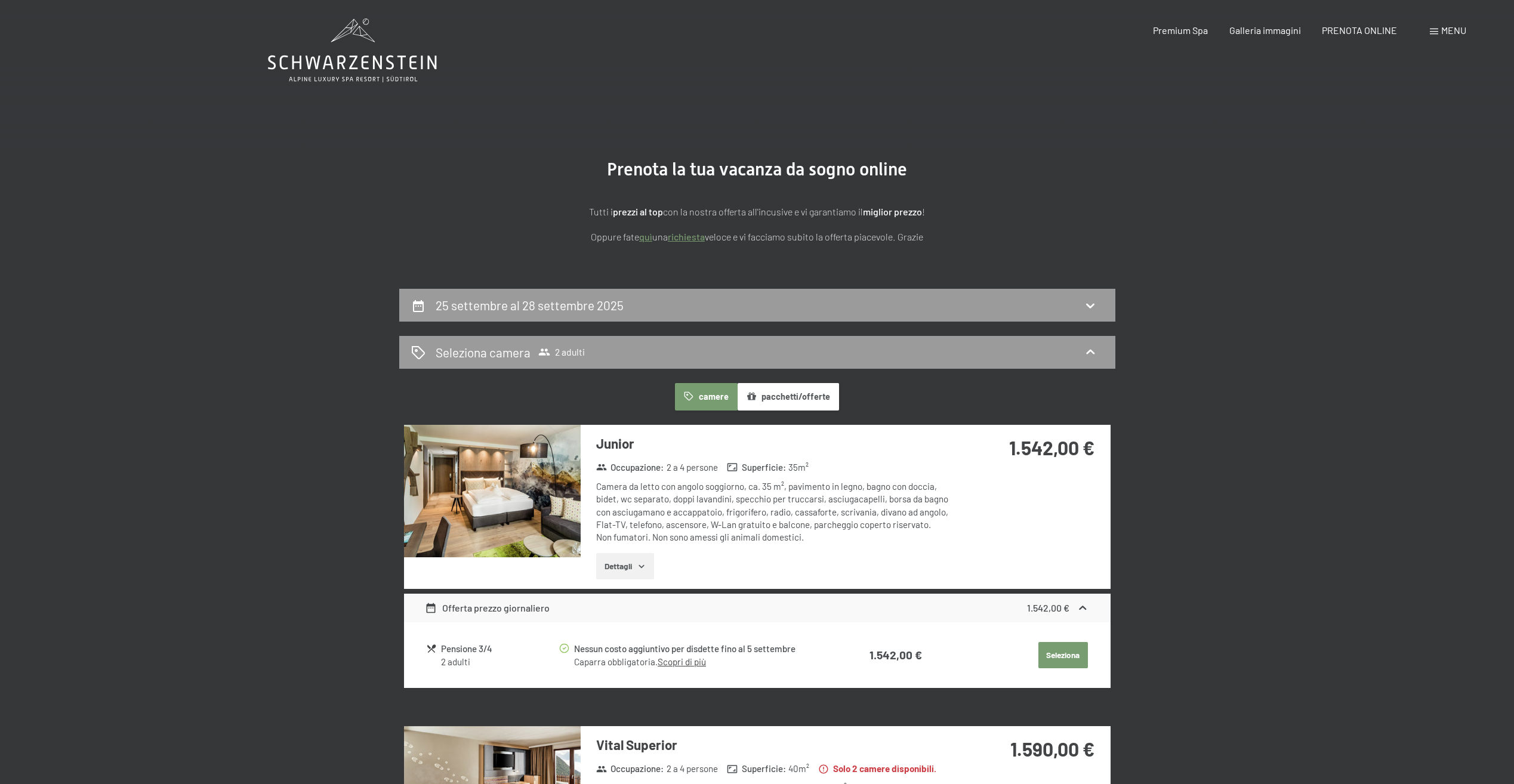
scroll to position [0, 0]
